Goal: Transaction & Acquisition: Purchase product/service

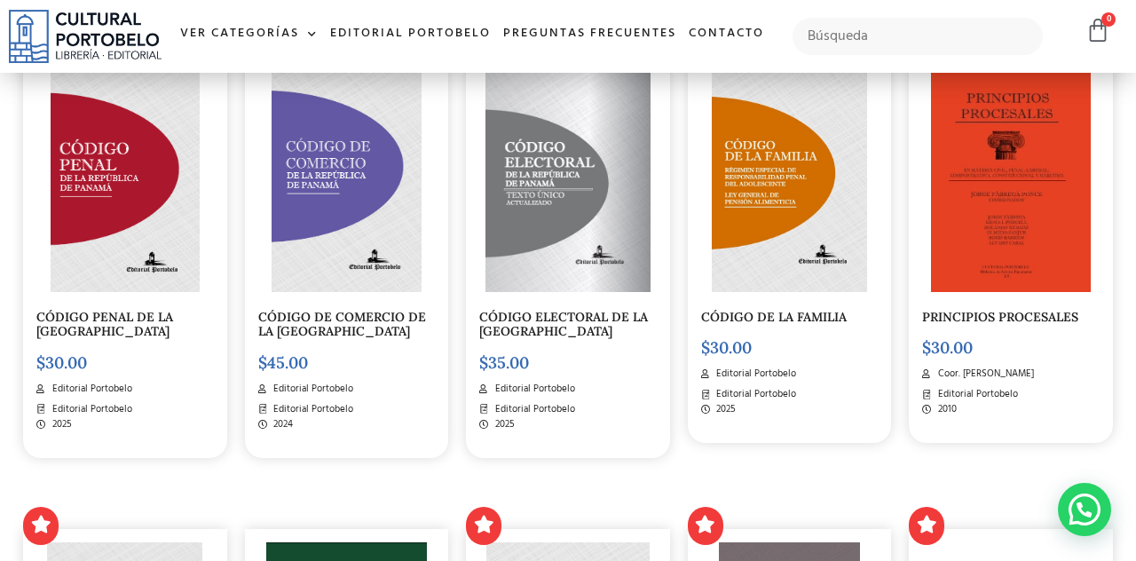
scroll to position [1646, 0]
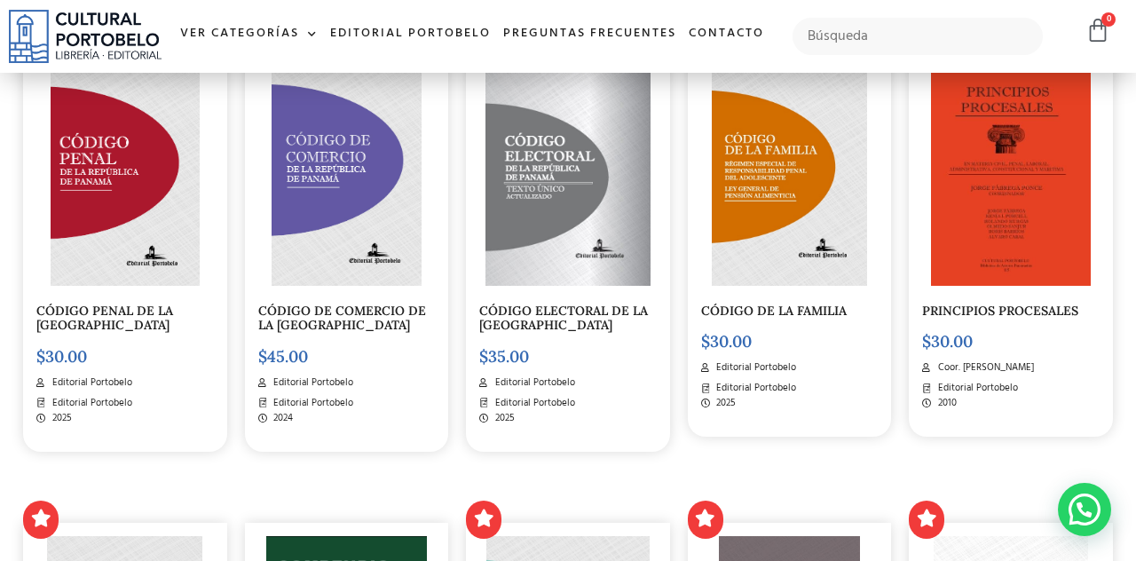
click at [177, 277] on img at bounding box center [125, 173] width 149 height 224
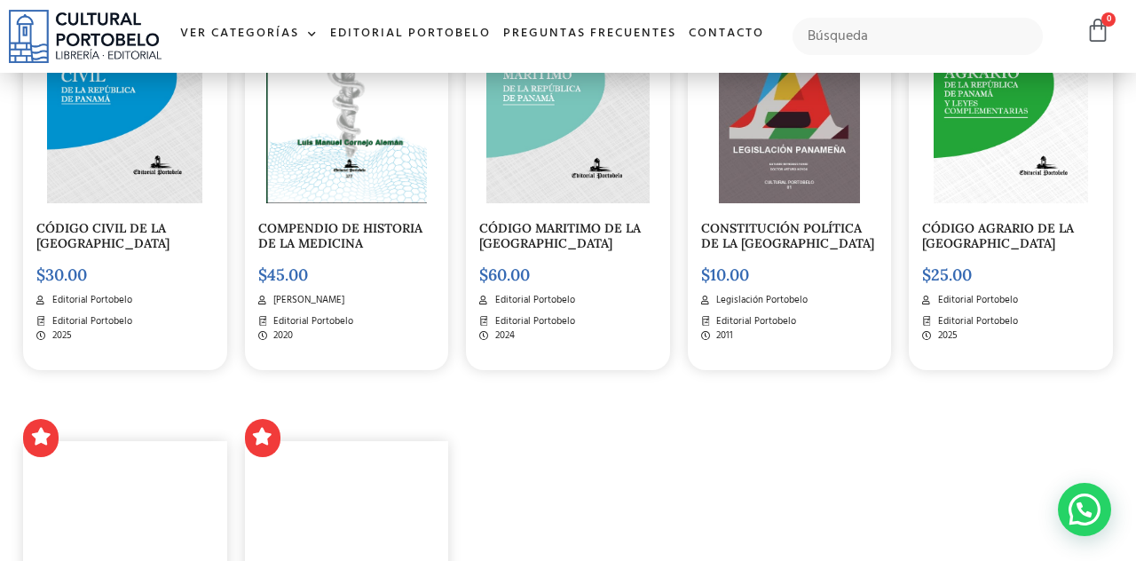
scroll to position [2196, 0]
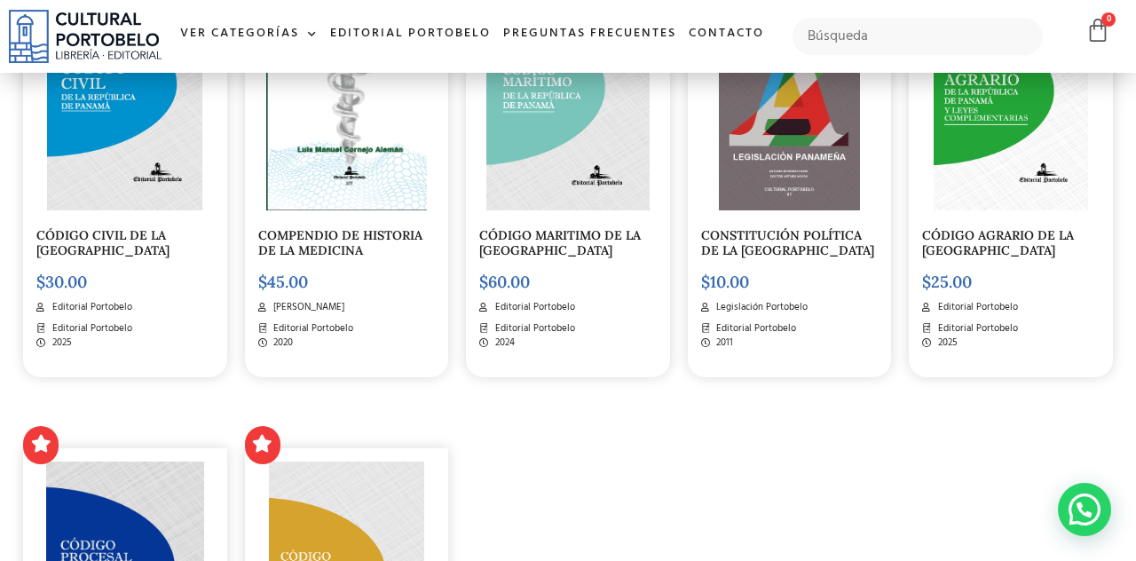
click at [834, 210] on img at bounding box center [789, 98] width 141 height 224
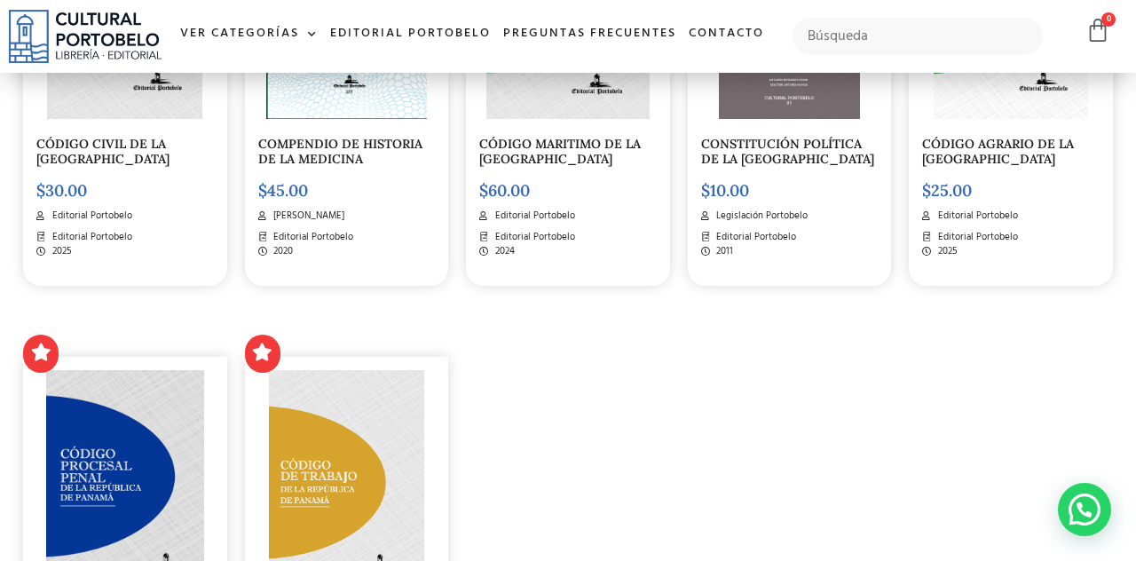
scroll to position [2283, 0]
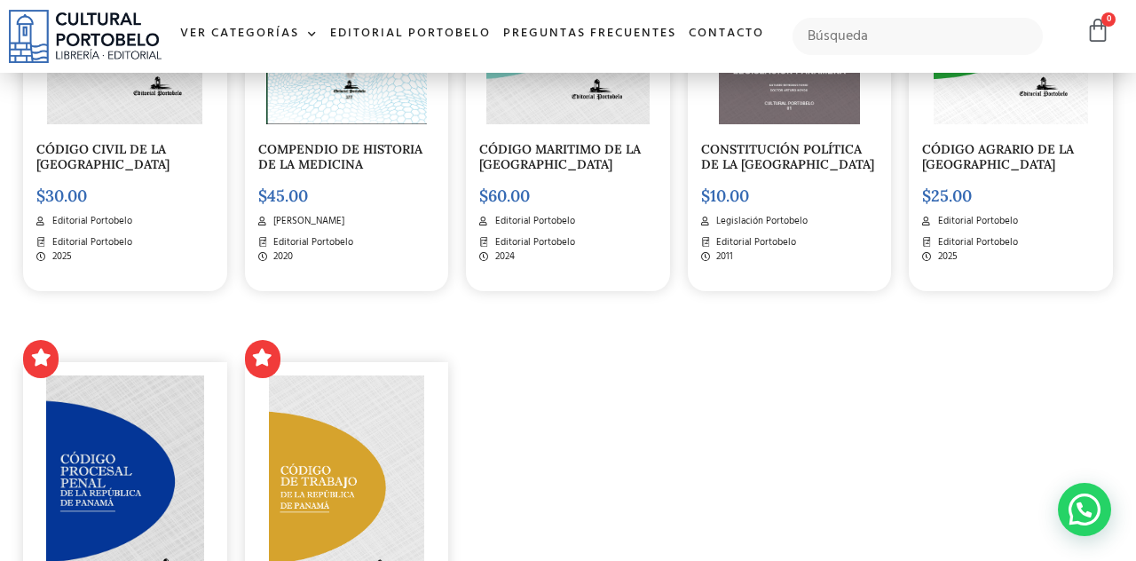
click at [761, 124] on img at bounding box center [789, 12] width 141 height 224
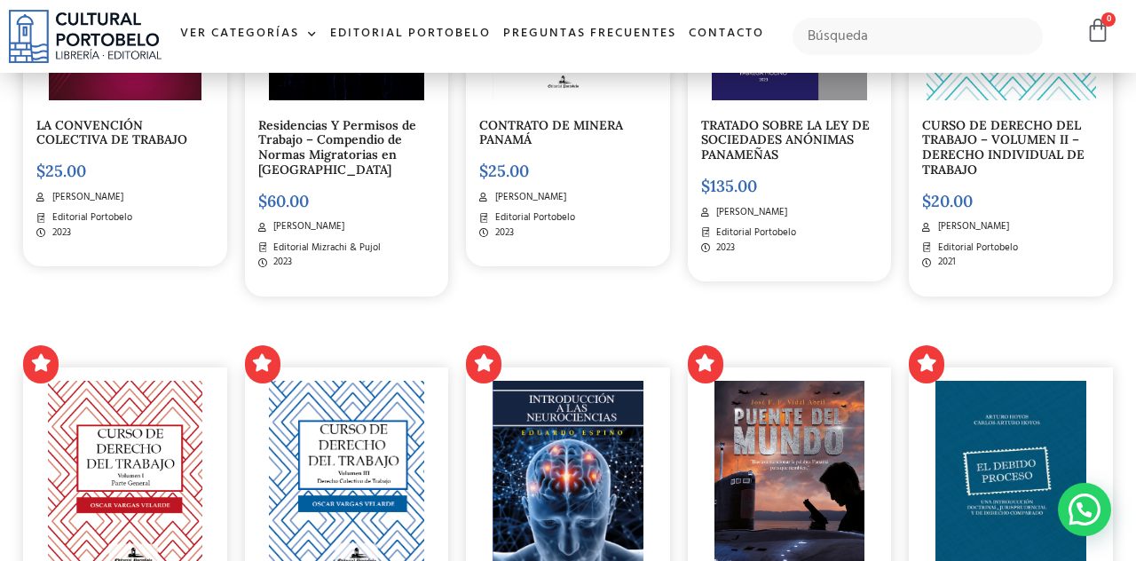
scroll to position [660, 0]
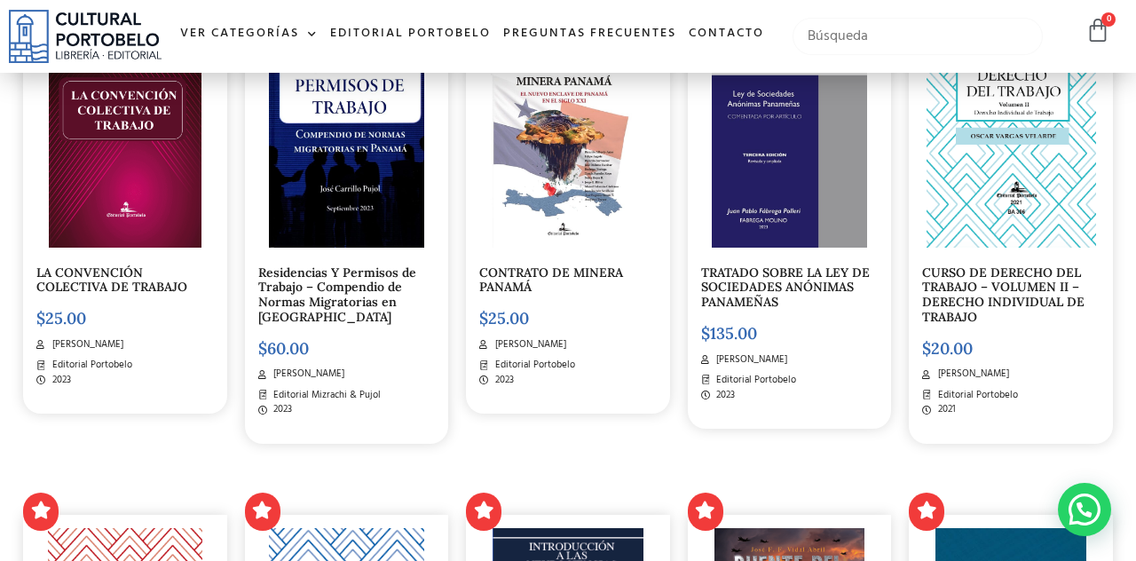
click at [935, 36] on input "text" at bounding box center [917, 36] width 251 height 37
click at [821, 27] on input "Lainvasion" at bounding box center [917, 36] width 251 height 37
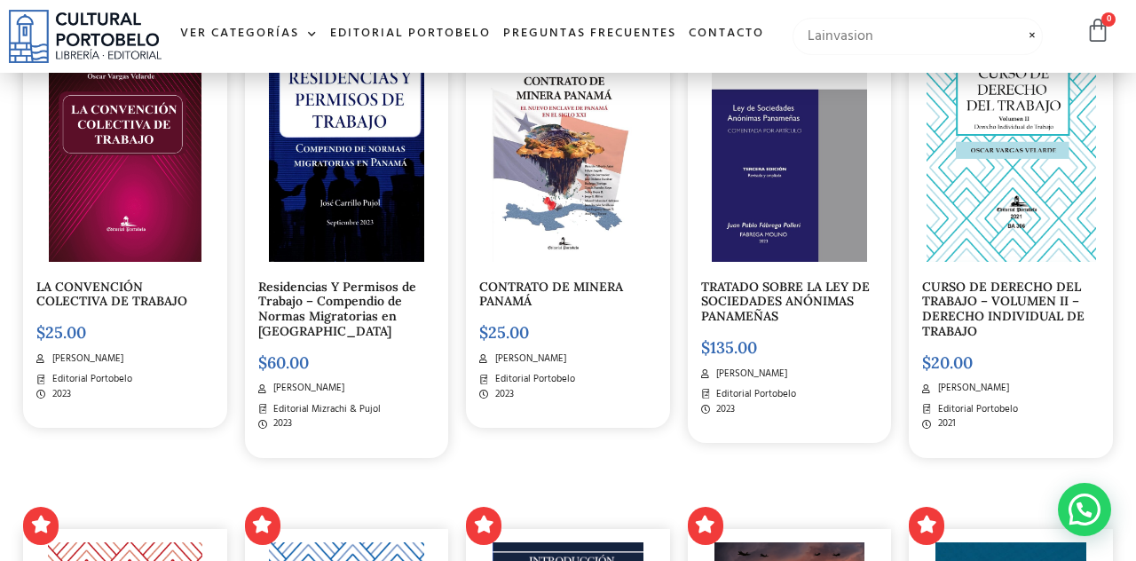
scroll to position [644, 0]
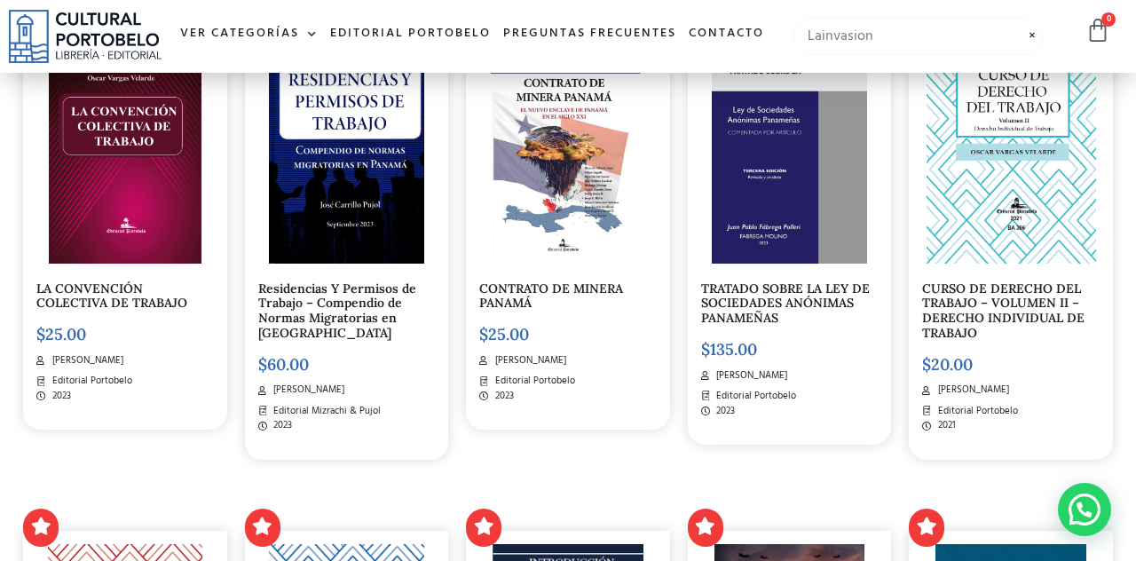
click at [814, 34] on input "Lainvasion" at bounding box center [917, 36] width 251 height 37
click at [824, 30] on input "Lainvasion" at bounding box center [917, 36] width 251 height 37
type input "La invasion"
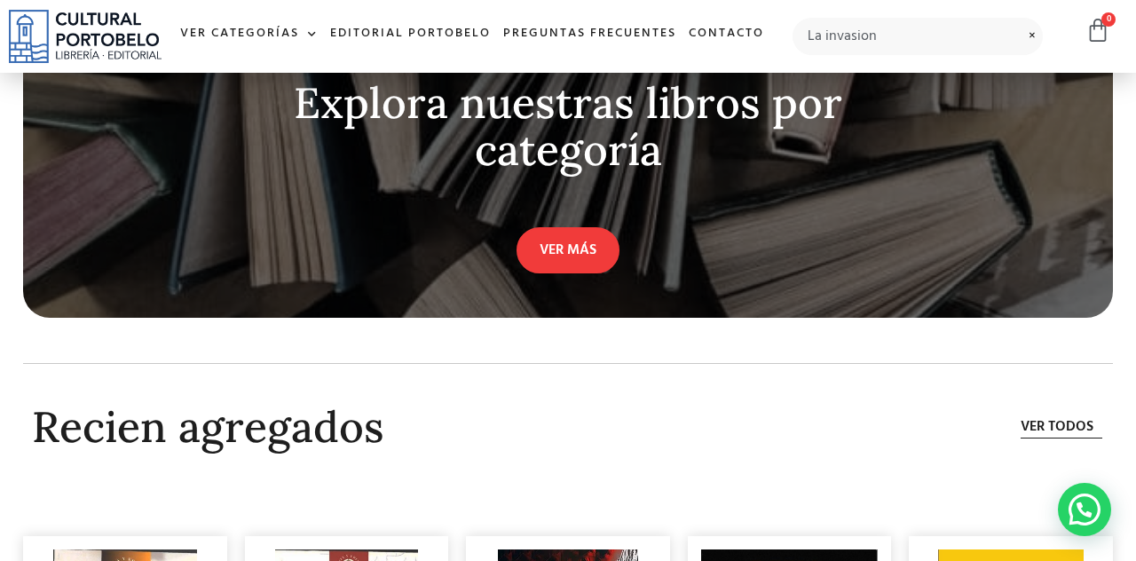
scroll to position [4669, 0]
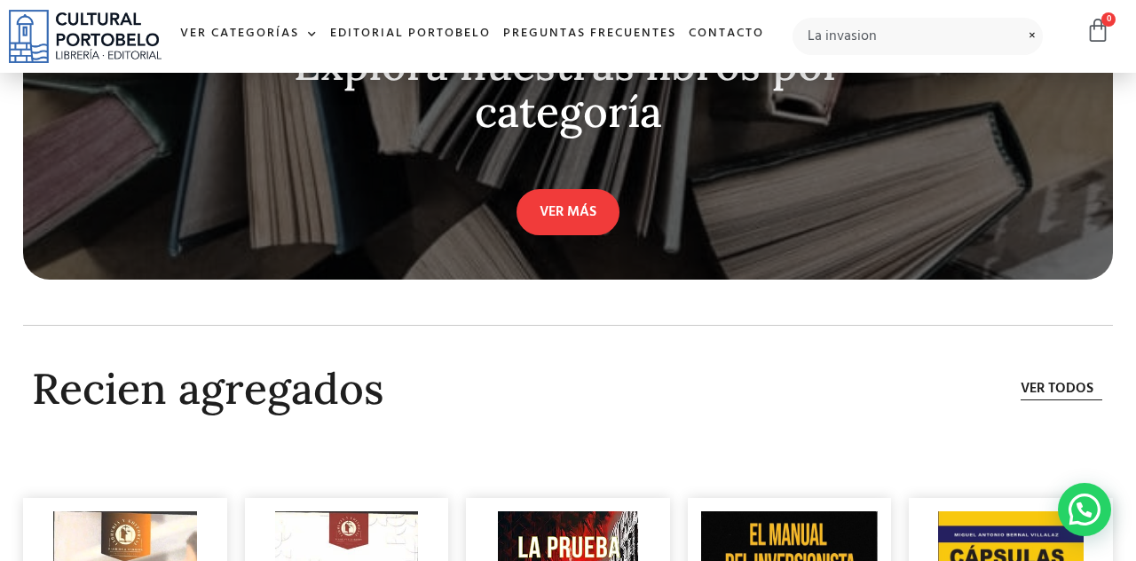
click at [547, 235] on link "VER MÁS" at bounding box center [567, 212] width 103 height 46
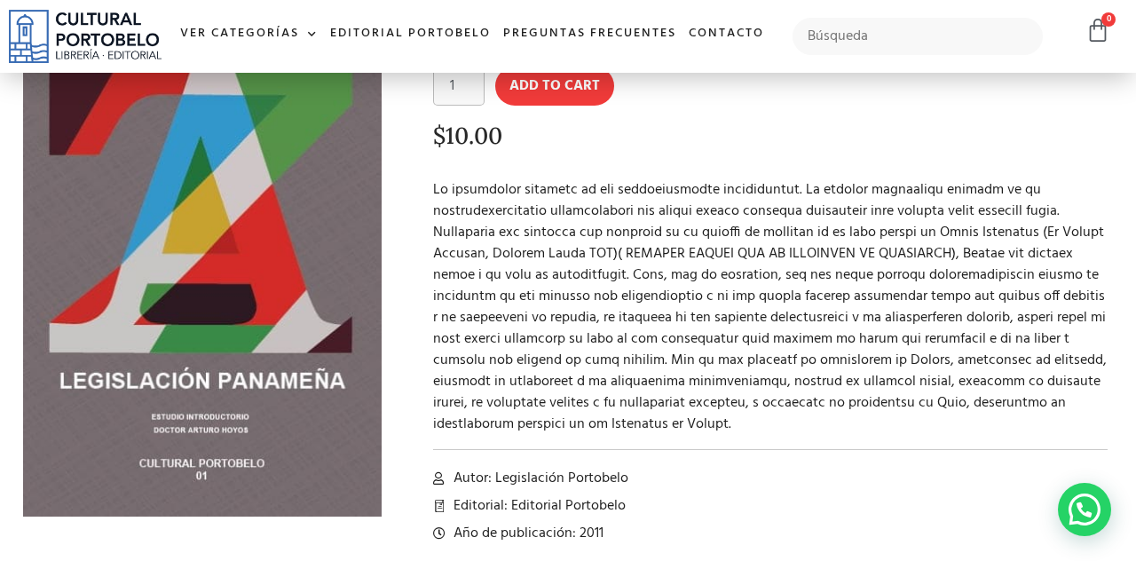
scroll to position [202, 0]
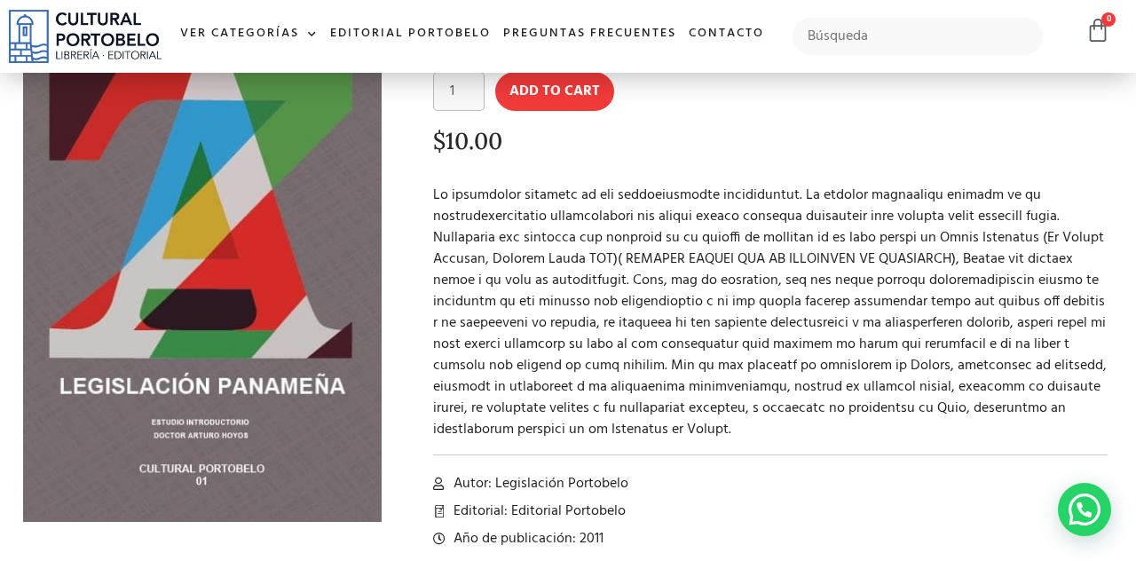
click at [191, 266] on img at bounding box center [203, 237] width 360 height 574
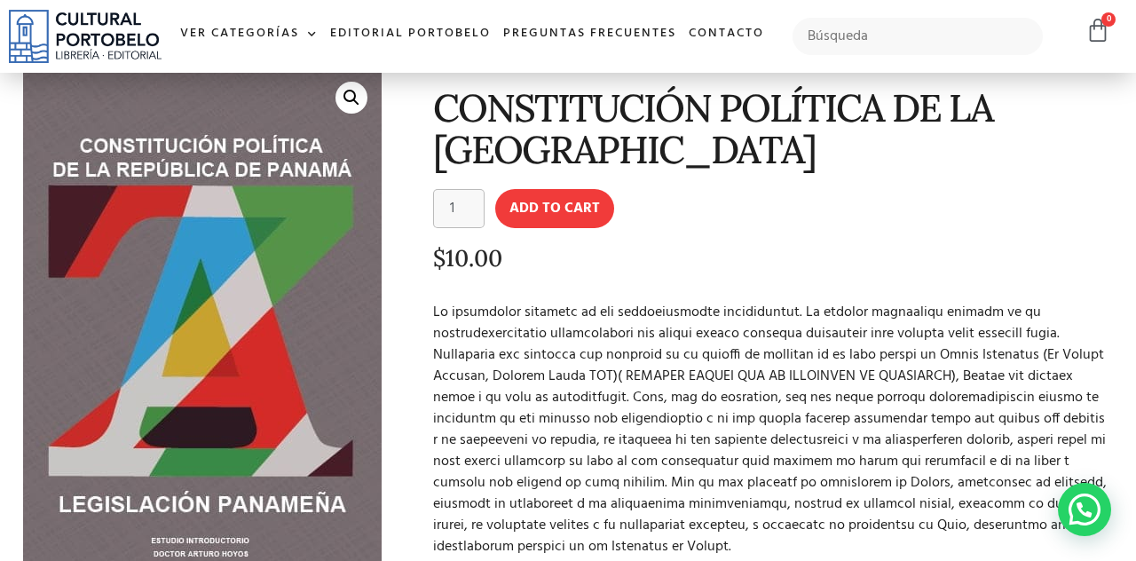
scroll to position [146, 0]
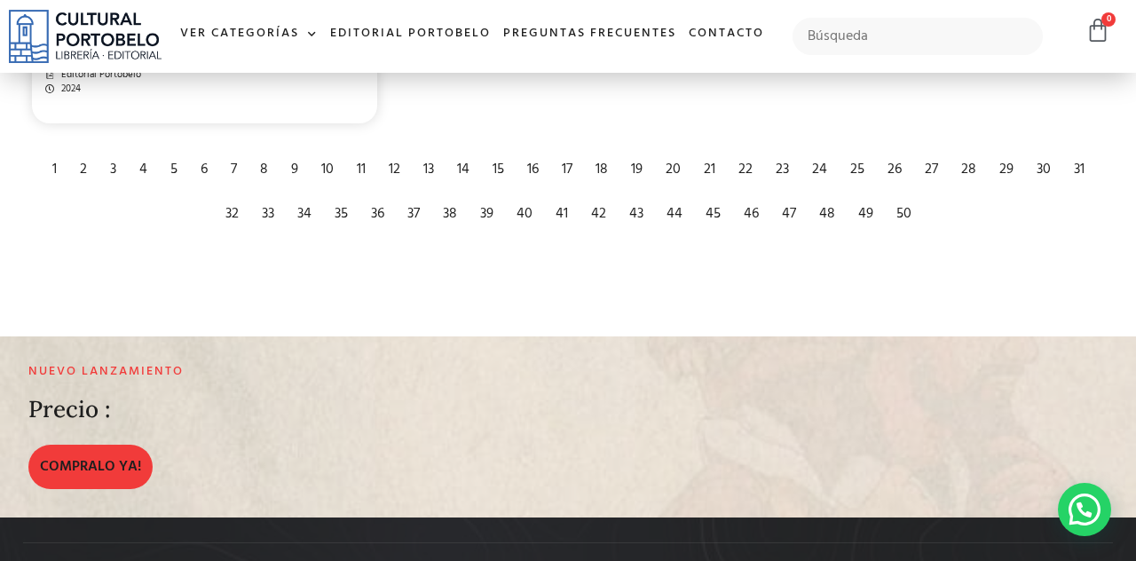
scroll to position [3129, 0]
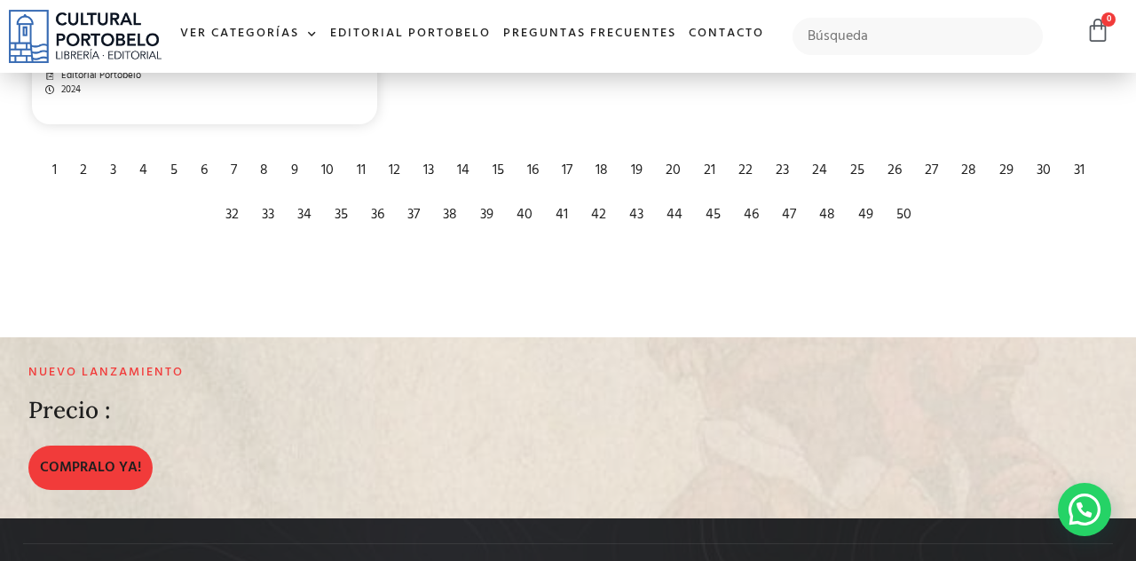
click at [47, 190] on div "1" at bounding box center [54, 170] width 22 height 39
click at [79, 190] on div "2" at bounding box center [83, 170] width 25 height 39
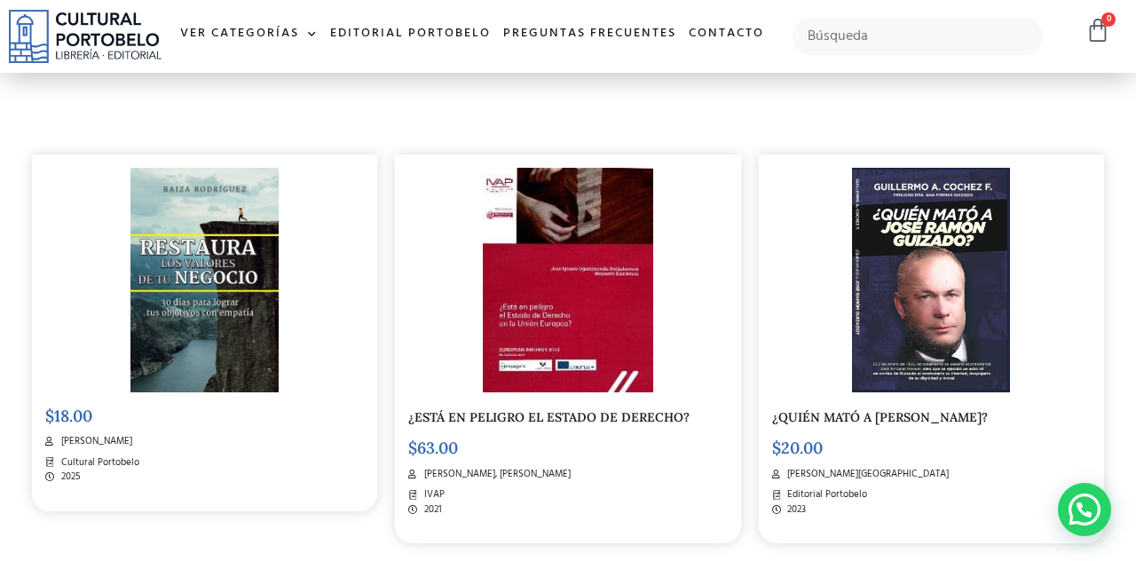
scroll to position [0, 0]
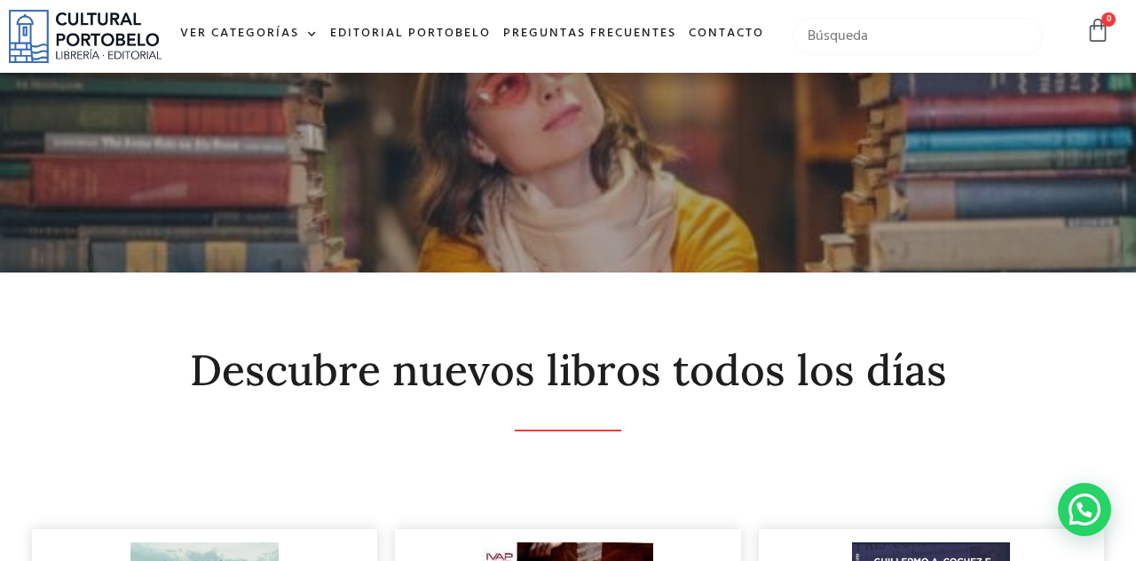
click at [896, 35] on input "text" at bounding box center [917, 36] width 251 height 37
click at [271, 48] on link "Ver Categorías" at bounding box center [249, 34] width 150 height 38
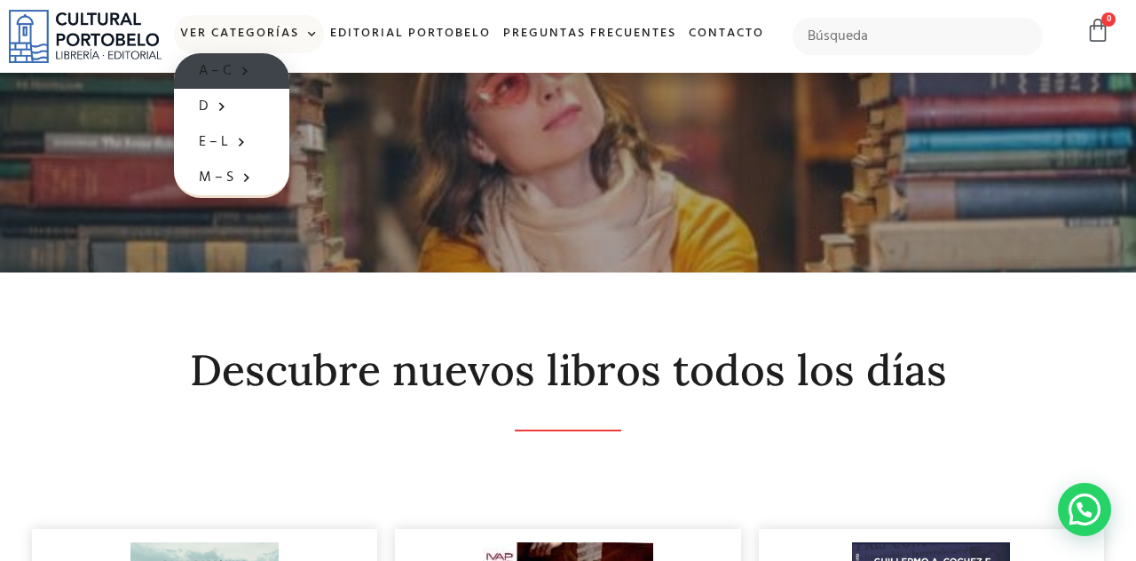
click at [242, 67] on span at bounding box center [241, 71] width 18 height 28
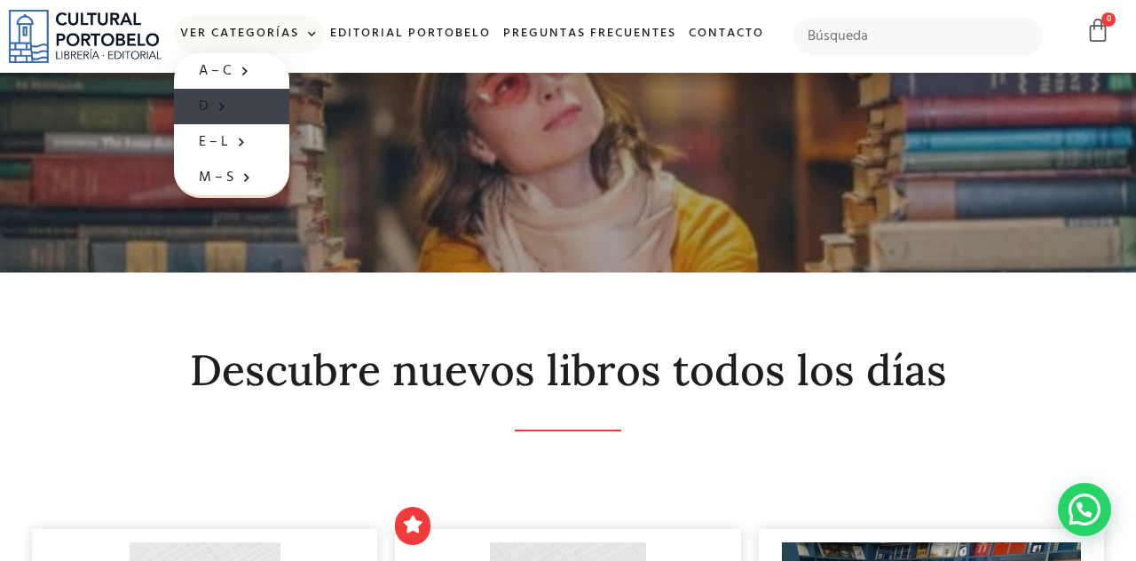
click at [222, 102] on span at bounding box center [217, 106] width 18 height 28
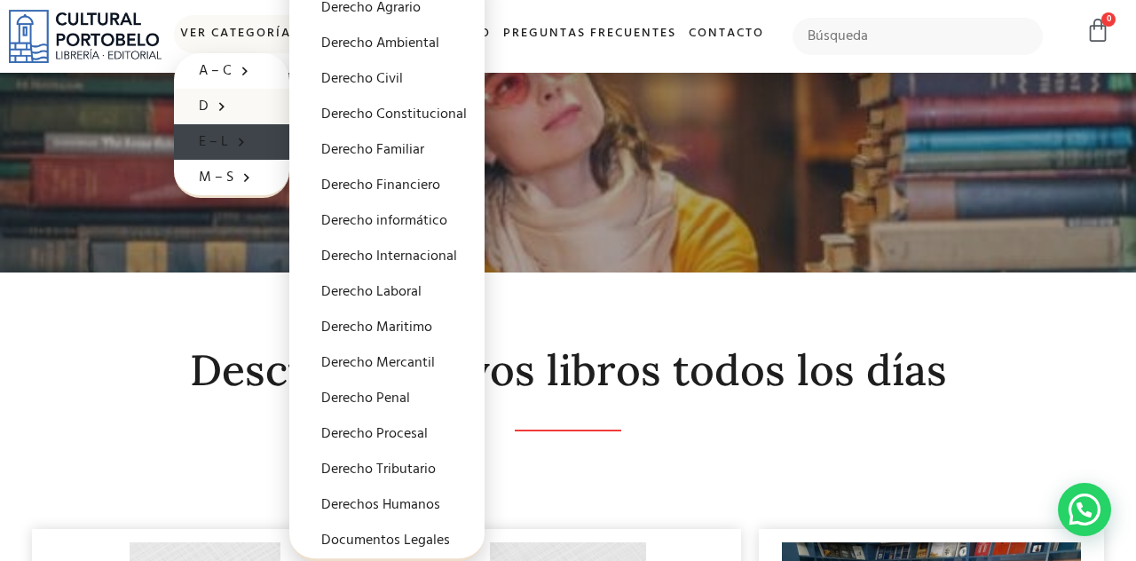
click at [231, 135] on span at bounding box center [237, 142] width 18 height 28
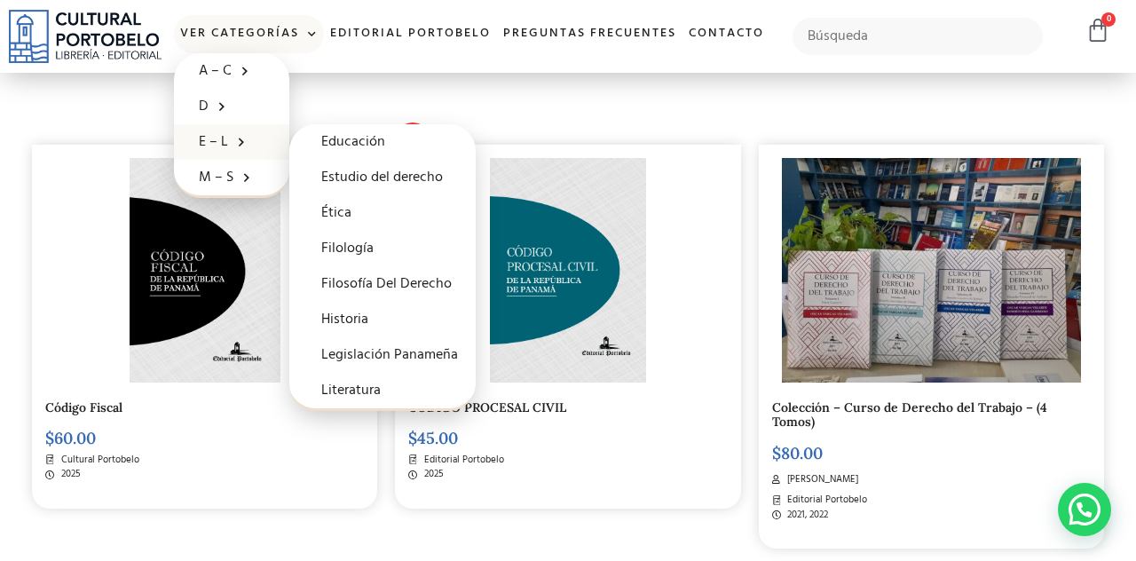
scroll to position [391, 0]
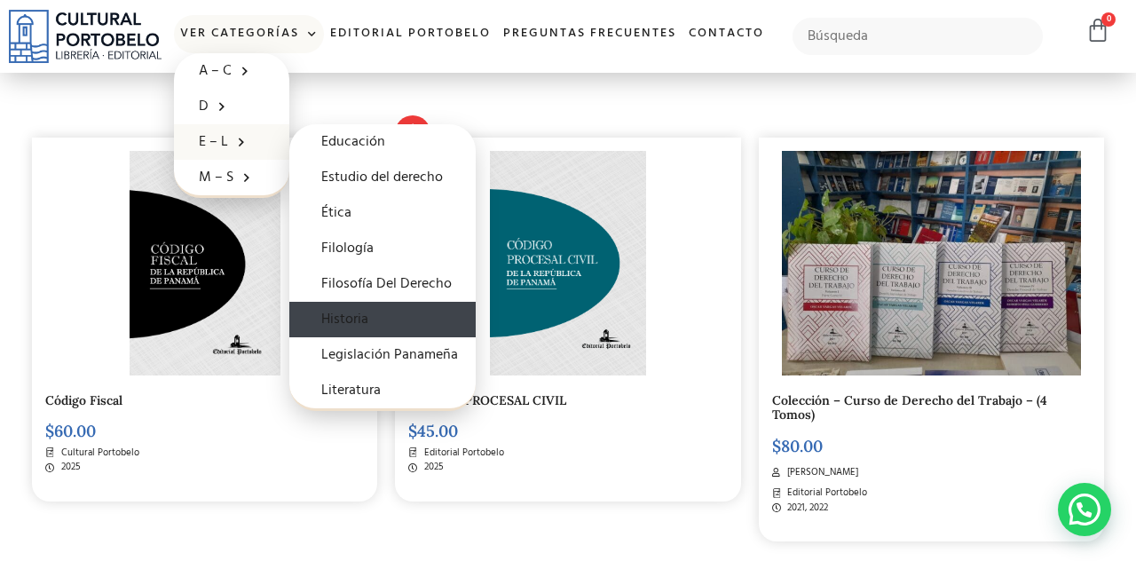
click at [379, 314] on link "Historia" at bounding box center [382, 319] width 186 height 35
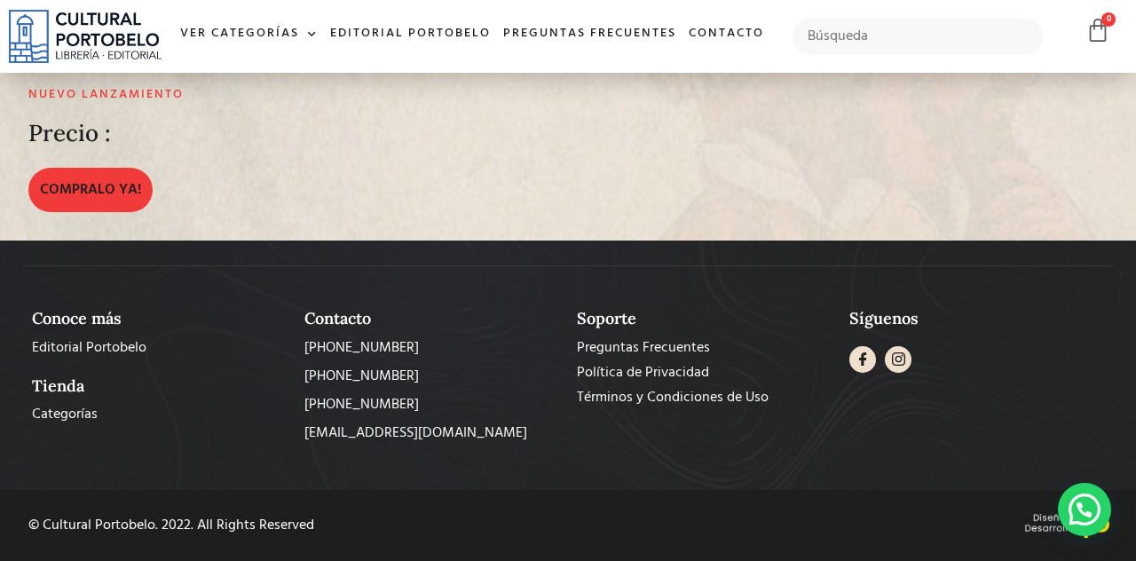
scroll to position [3552, 0]
